Goal: Task Accomplishment & Management: Complete application form

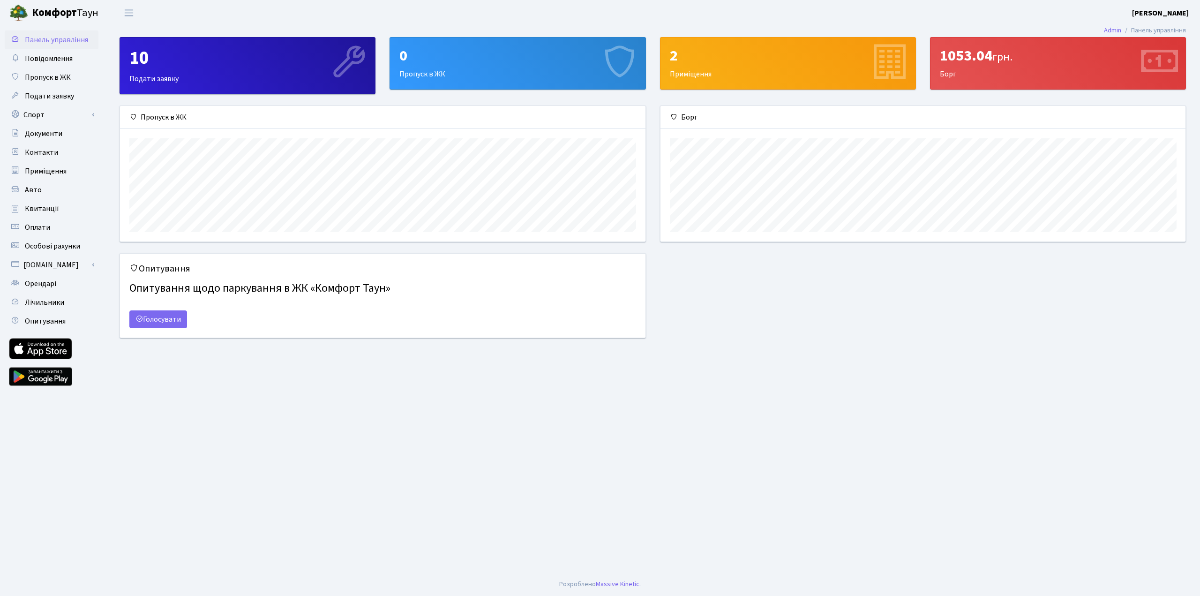
scroll to position [135, 525]
click at [45, 116] on link "Спорт" at bounding box center [52, 114] width 94 height 19
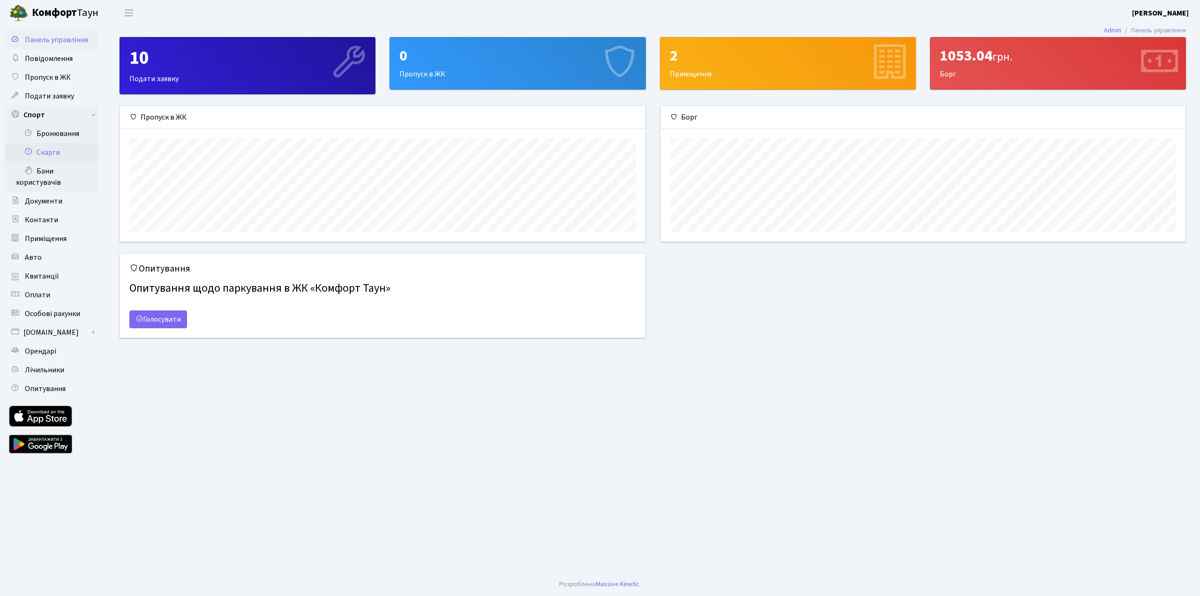
click at [52, 155] on link "Скарги" at bounding box center [52, 152] width 94 height 19
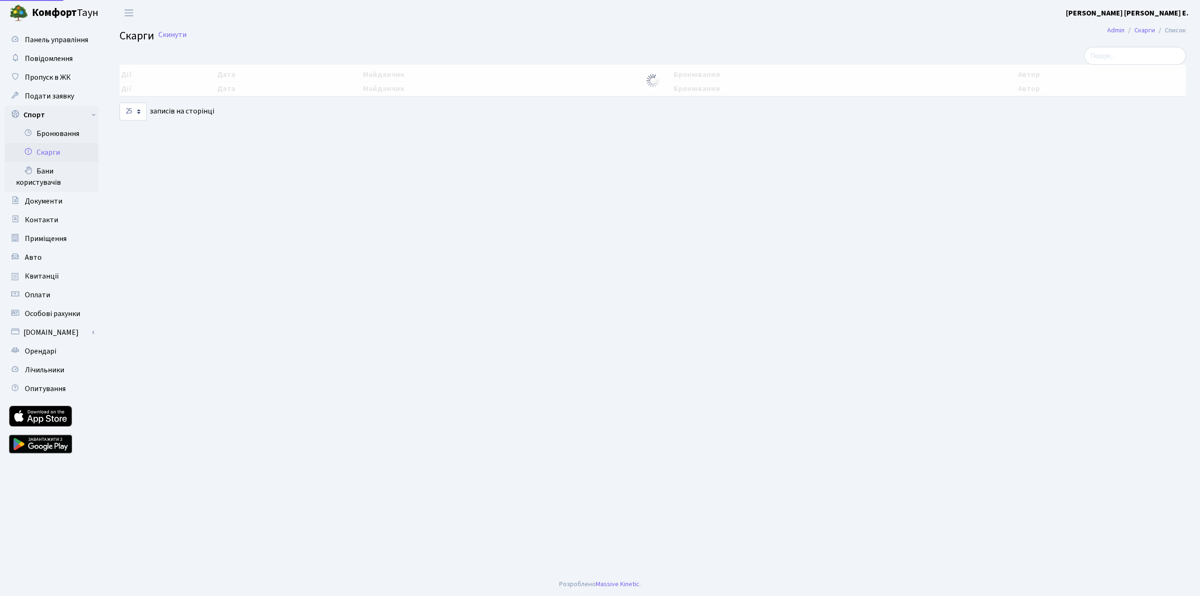
select select "25"
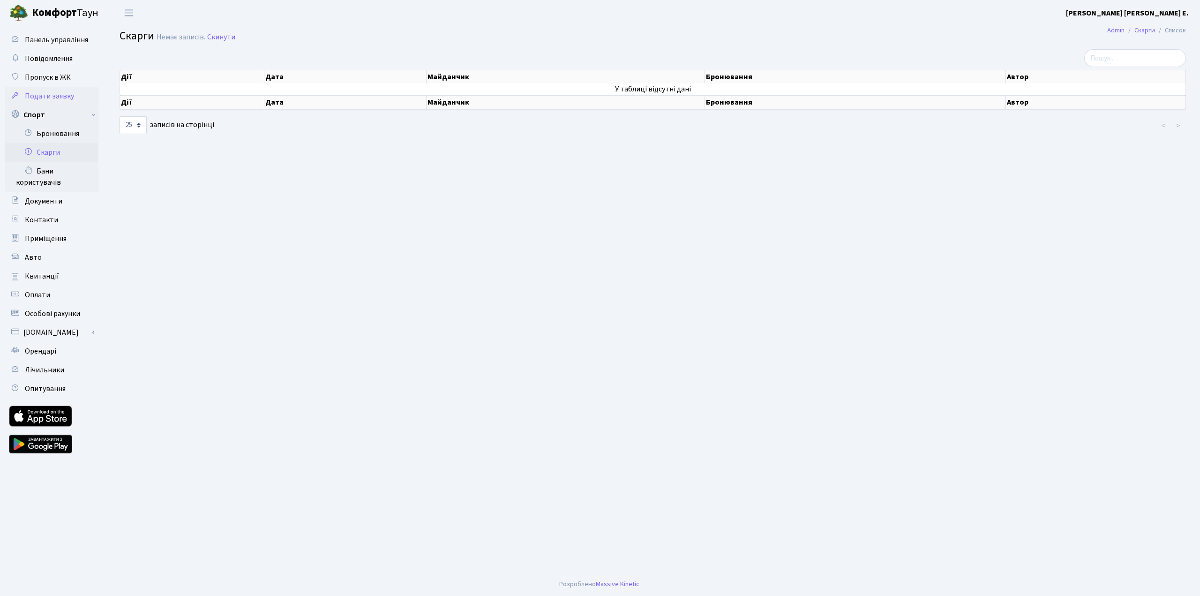
click at [54, 97] on span "Подати заявку" at bounding box center [49, 96] width 49 height 10
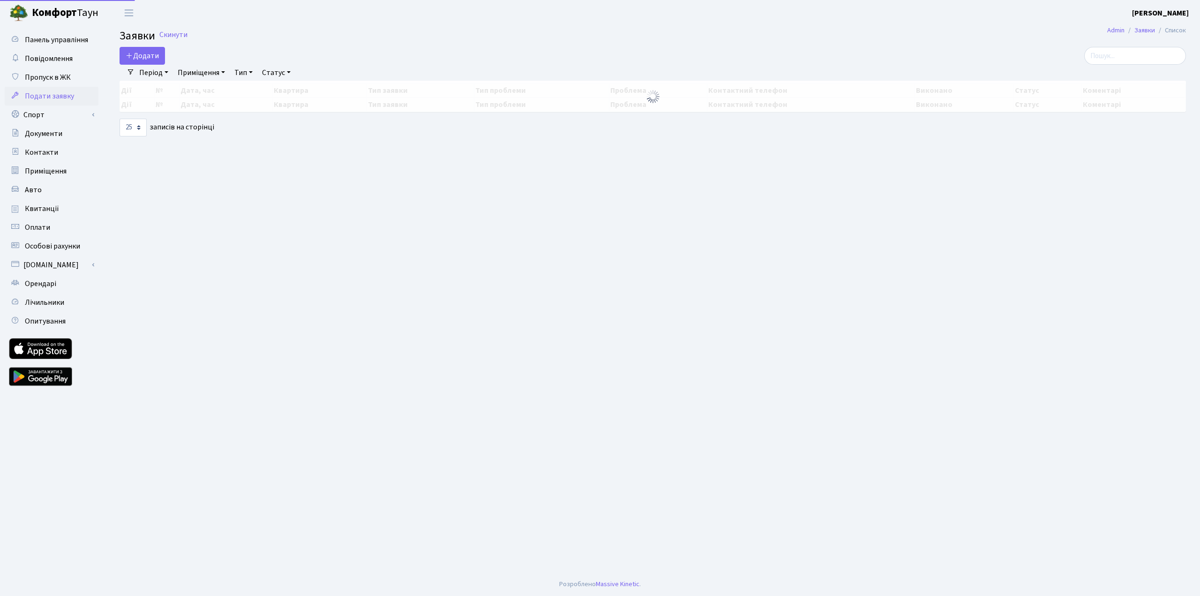
select select "25"
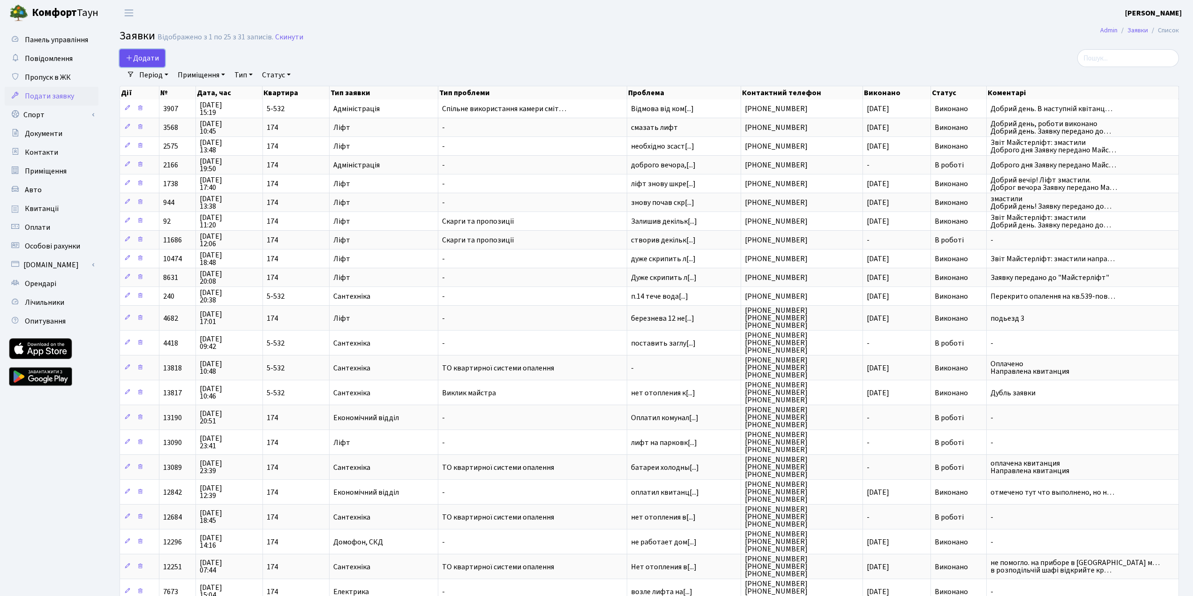
click at [151, 57] on span "Додати" at bounding box center [142, 58] width 33 height 10
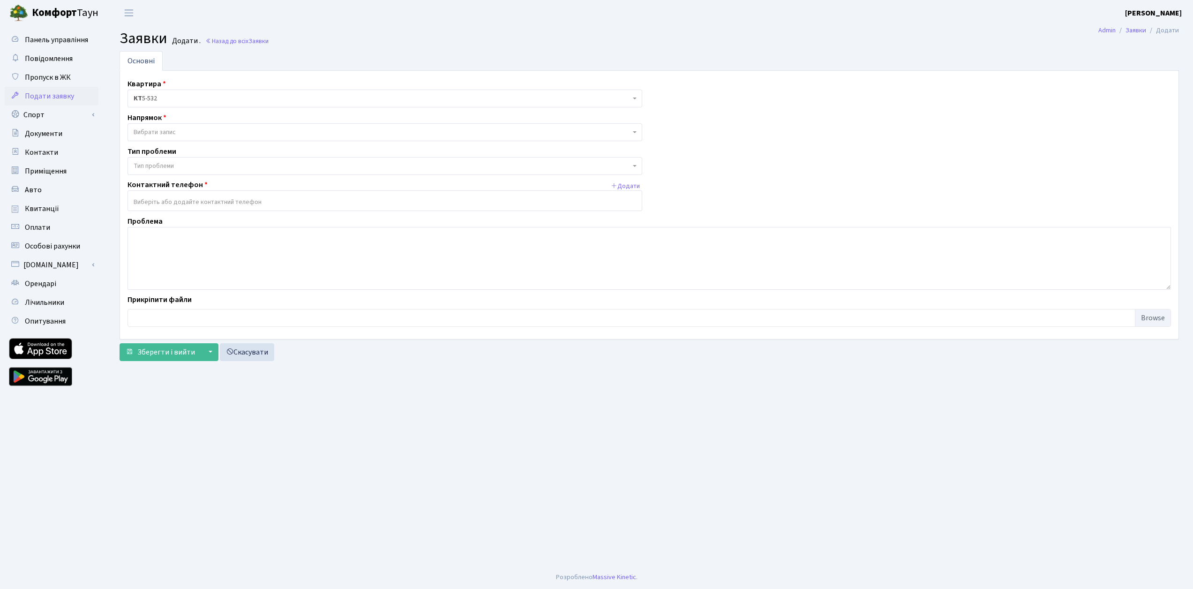
click at [208, 98] on span "КТ 5-532" at bounding box center [382, 98] width 497 height 9
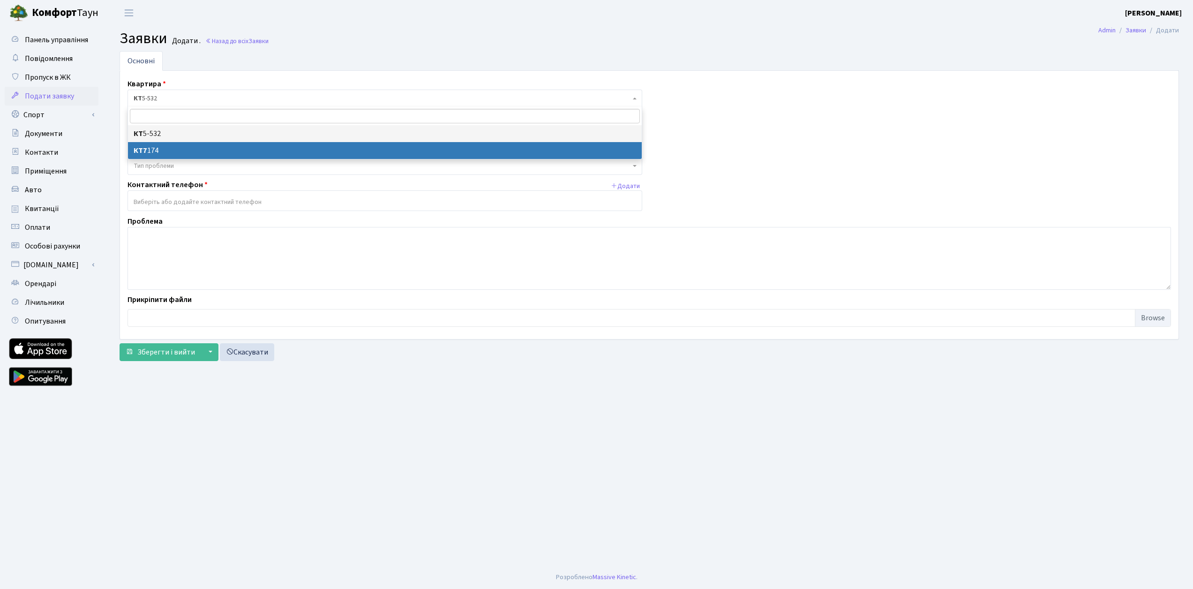
select select "18605"
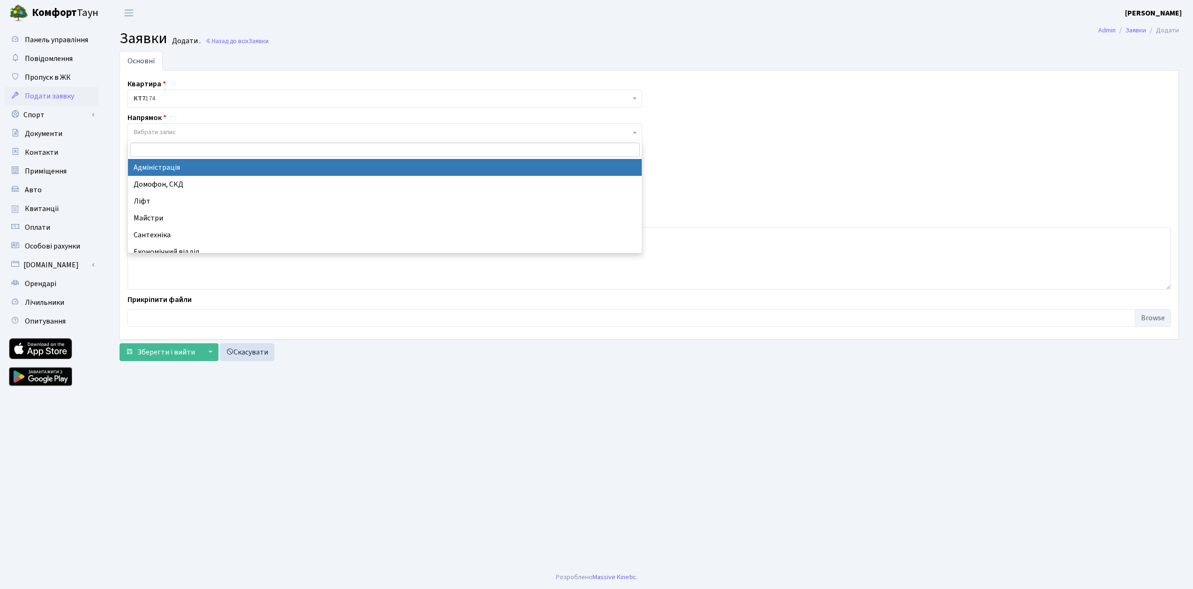
click at [199, 128] on span "Вибрати запис" at bounding box center [382, 132] width 497 height 9
select select "5"
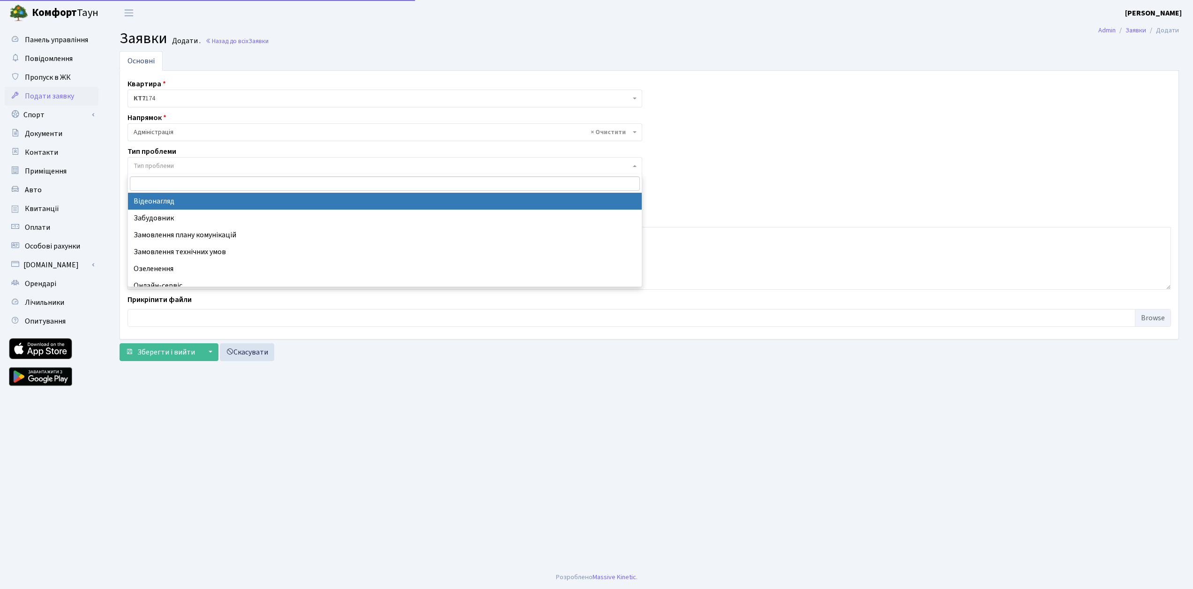
click at [191, 167] on span "Тип проблеми" at bounding box center [382, 165] width 497 height 9
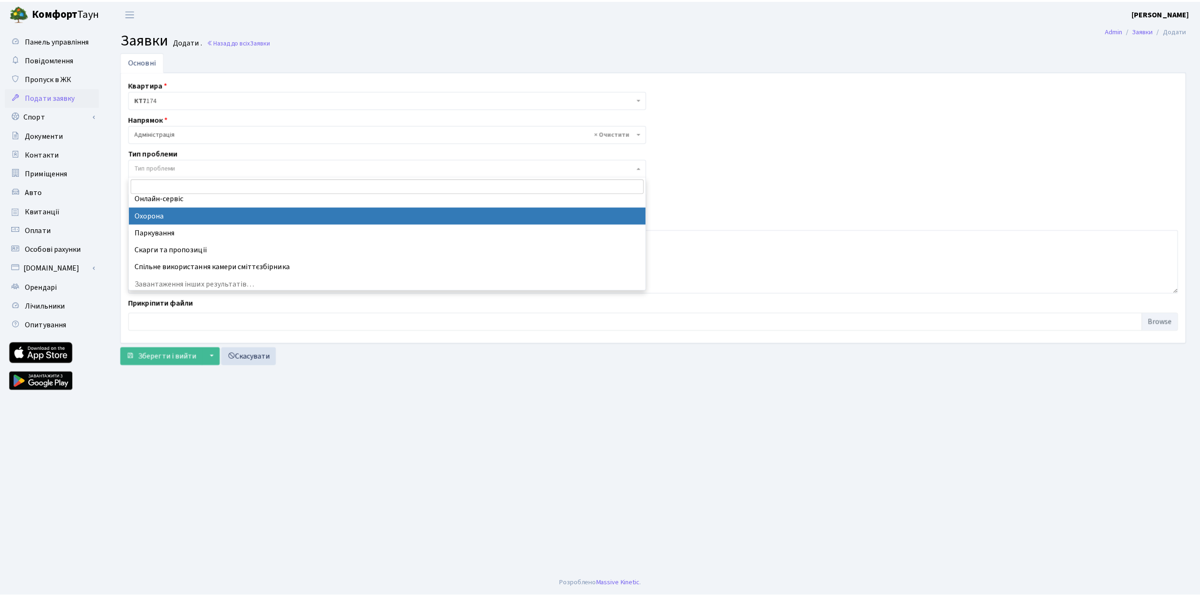
scroll to position [92, 0]
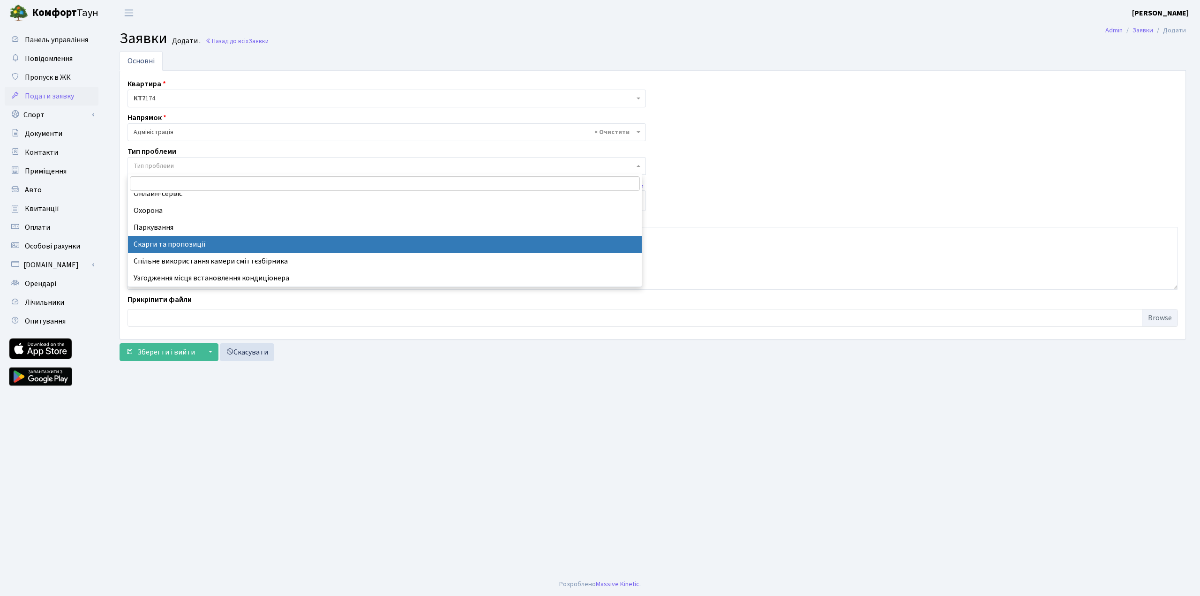
select select "55"
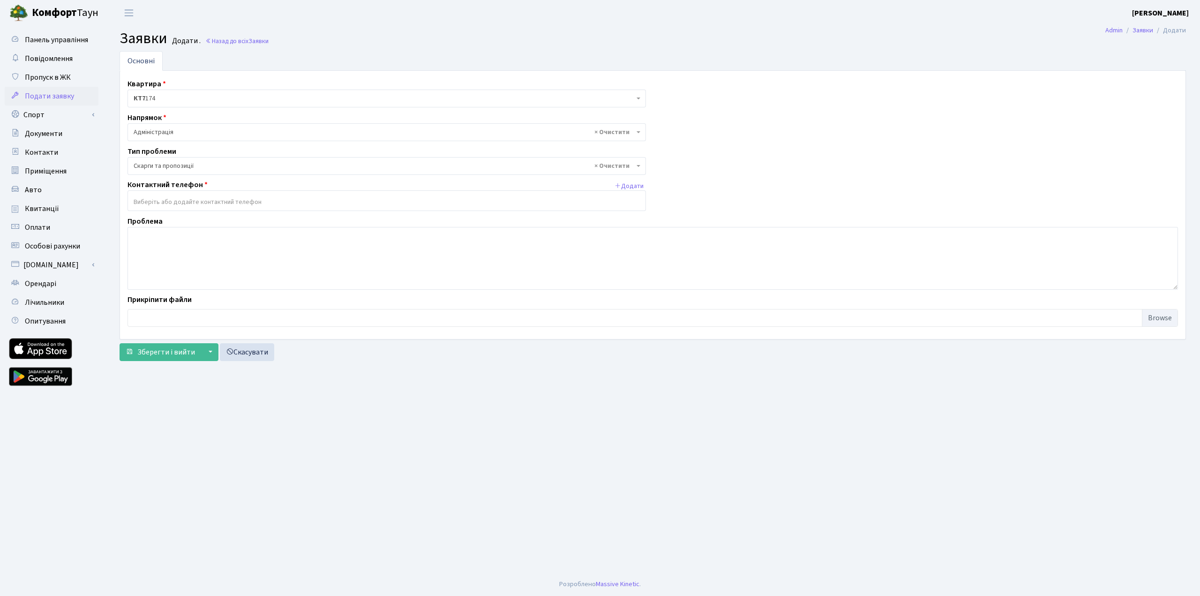
click at [186, 205] on input "search" at bounding box center [387, 202] width 518 height 17
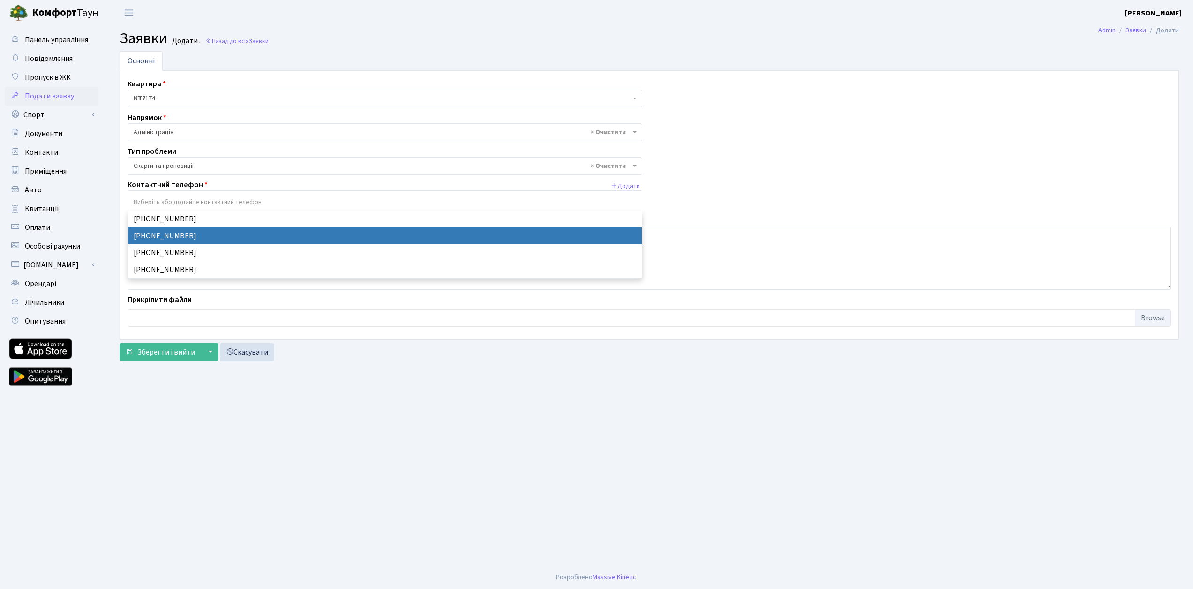
select select "15142"
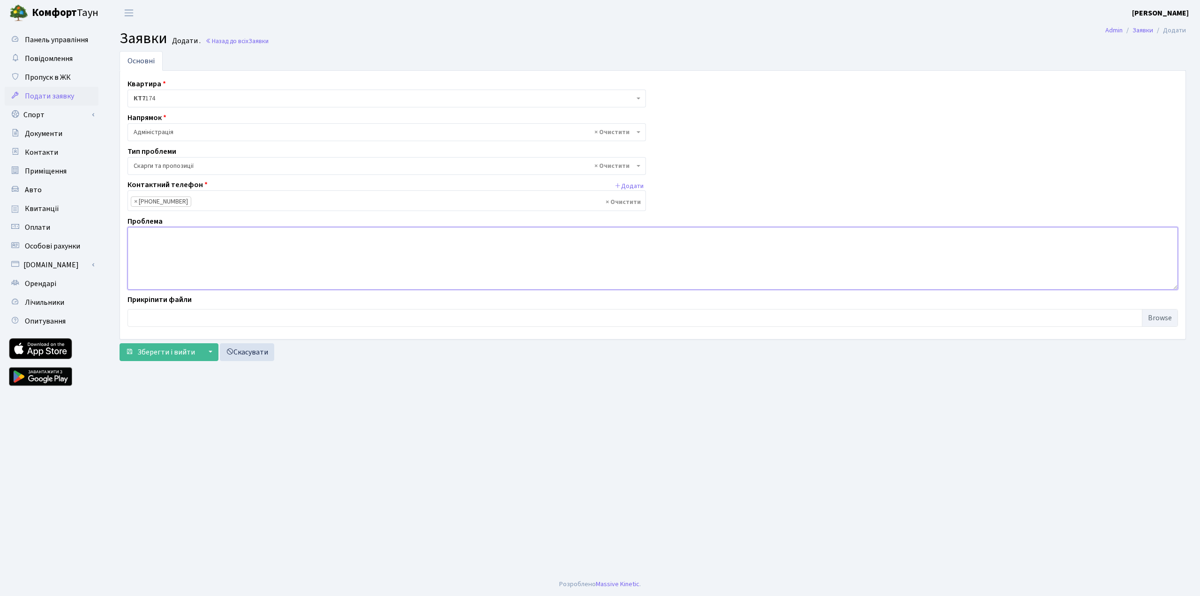
click at [205, 249] on textarea at bounding box center [653, 258] width 1051 height 63
type textarea "П"
type textarea "Подивіться на стан футбольного поля на вул. Липи 6. Стан вже настільки поганий,…"
click at [164, 356] on span "Зберегти і вийти" at bounding box center [166, 352] width 58 height 10
